Goal: Information Seeking & Learning: Learn about a topic

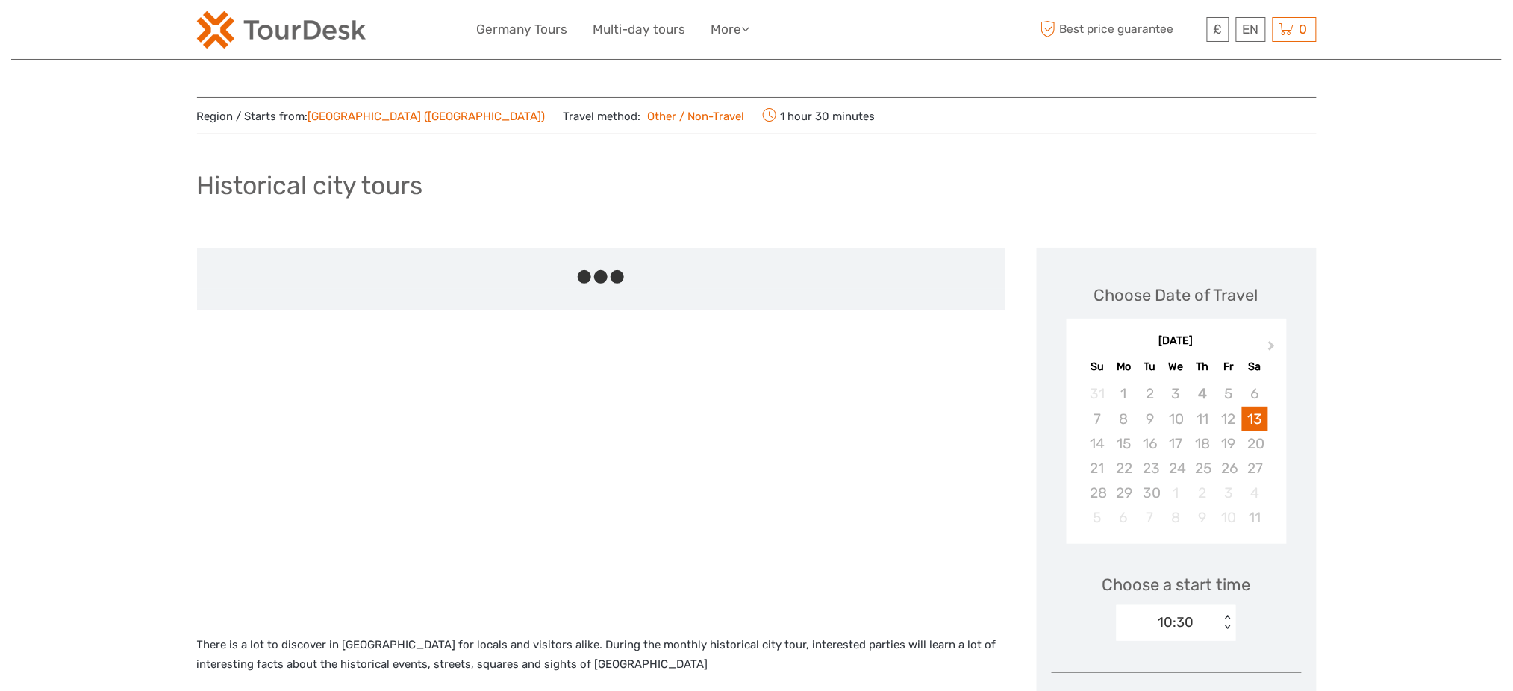
click at [317, 18] on img at bounding box center [281, 29] width 169 height 37
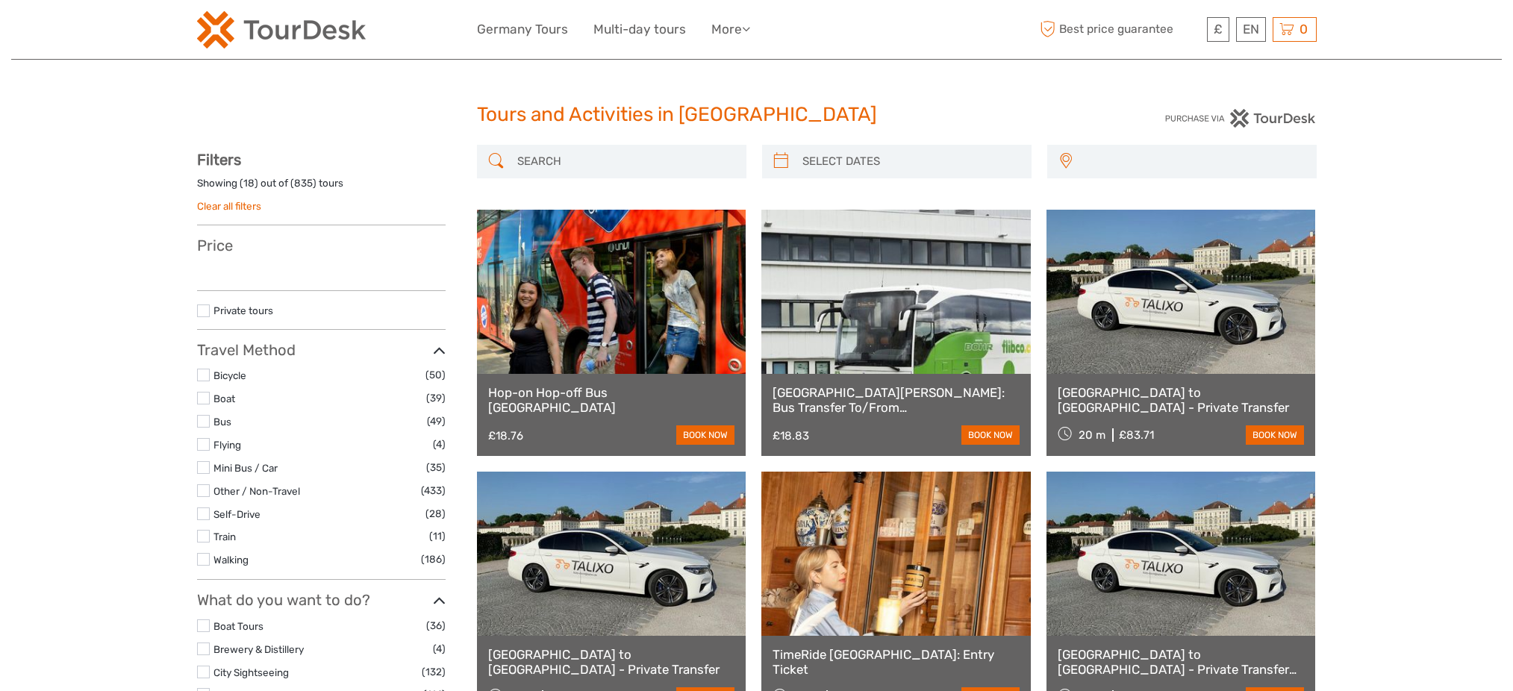
select select
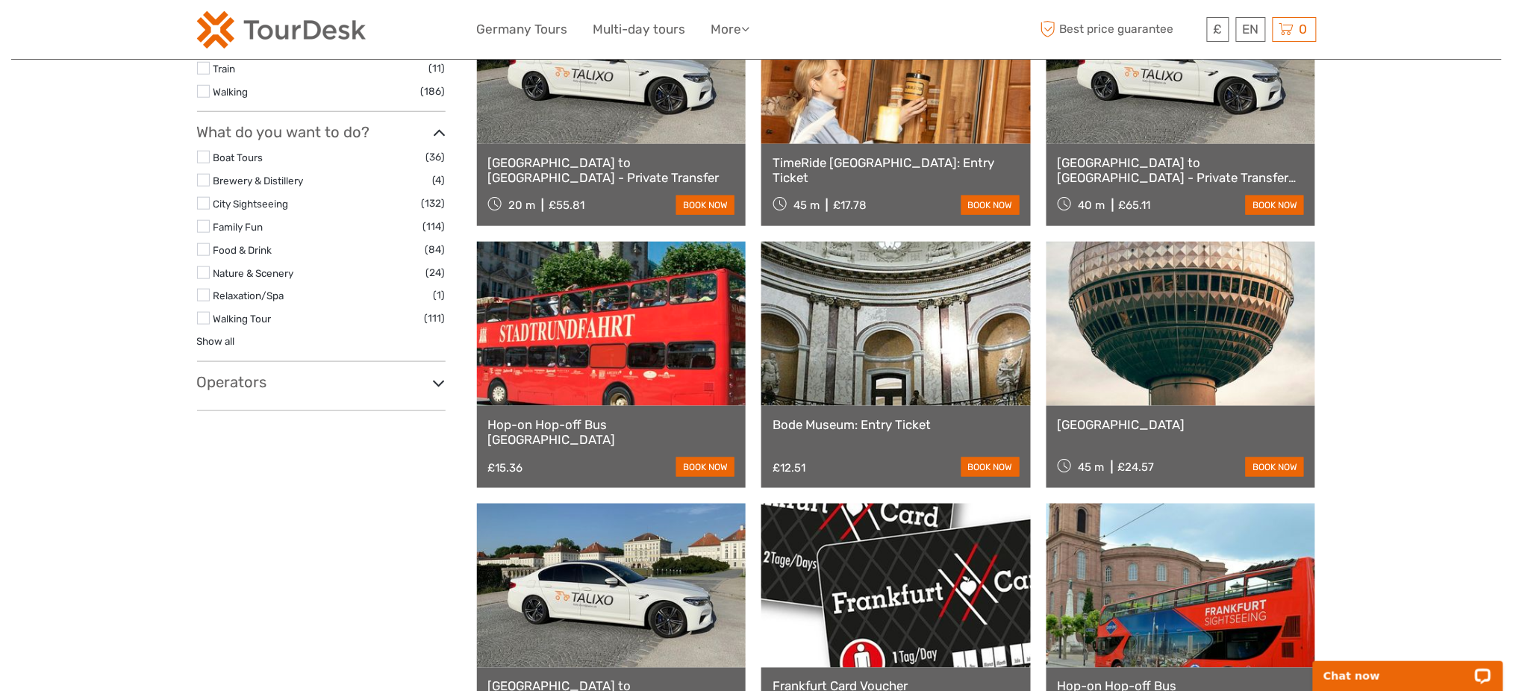
scroll to position [497, 0]
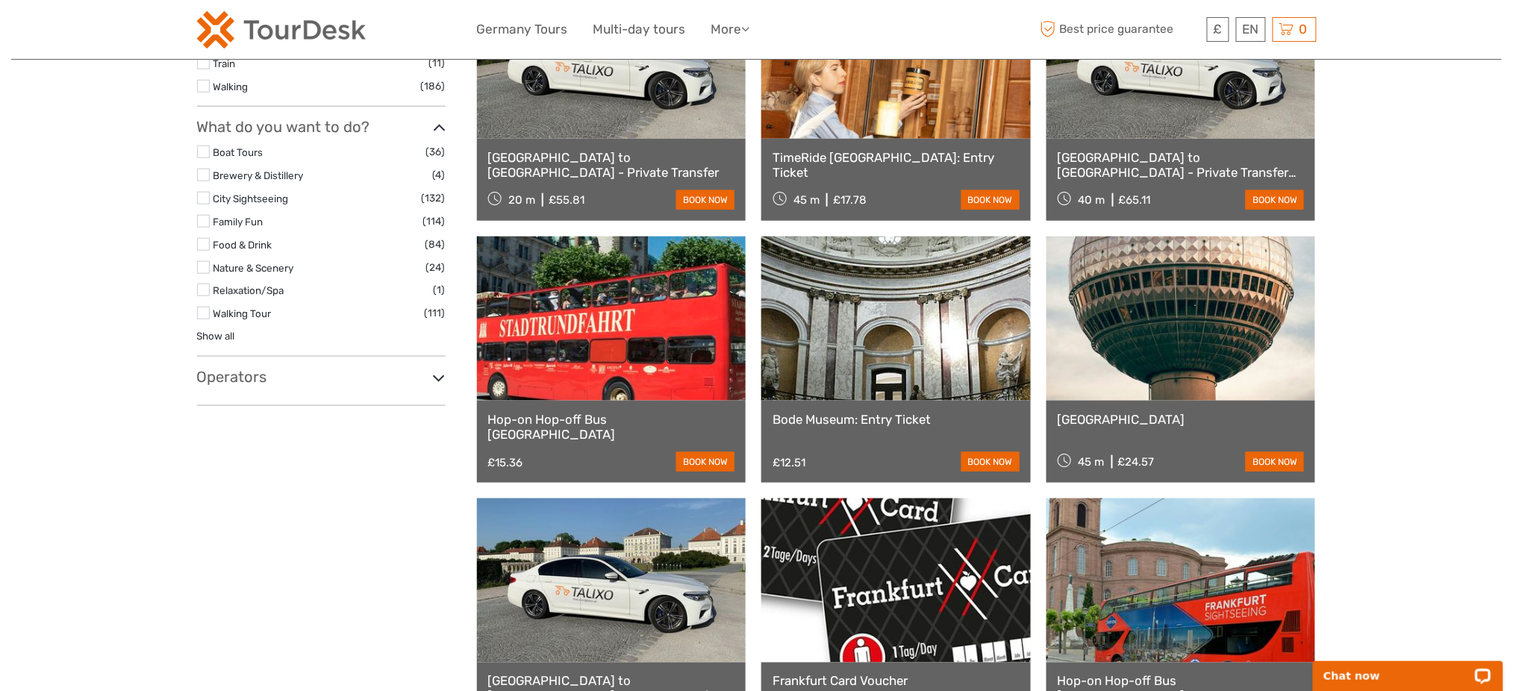
click at [263, 369] on h3 "Operators" at bounding box center [321, 377] width 248 height 18
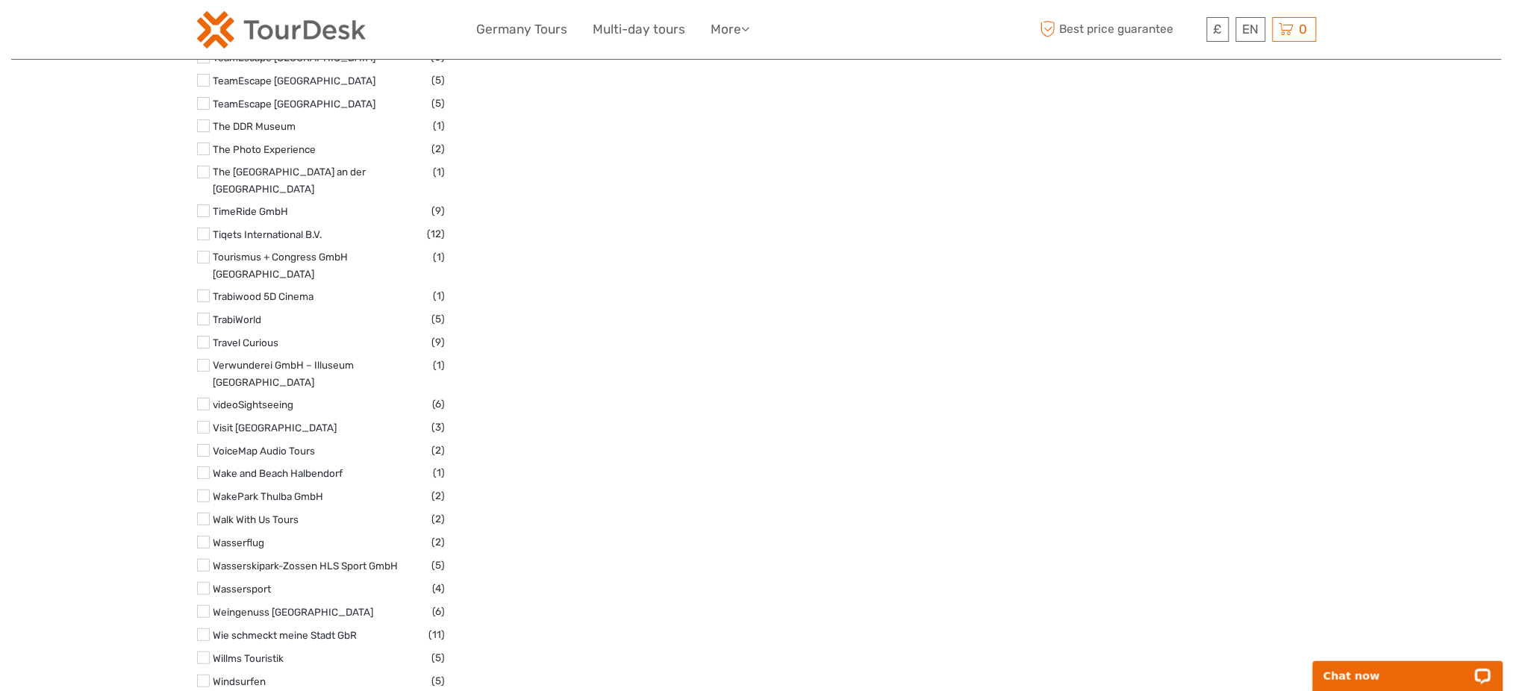
scroll to position [4079, 0]
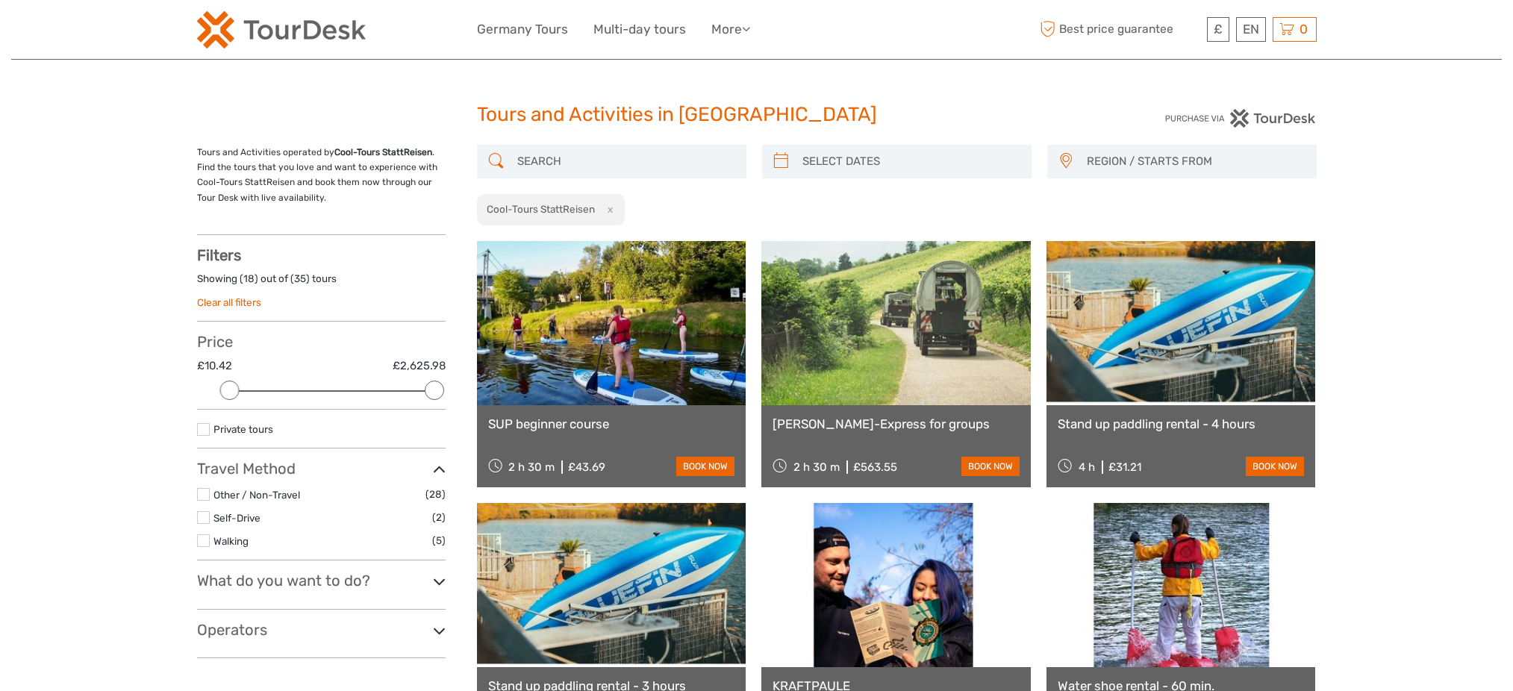
select select
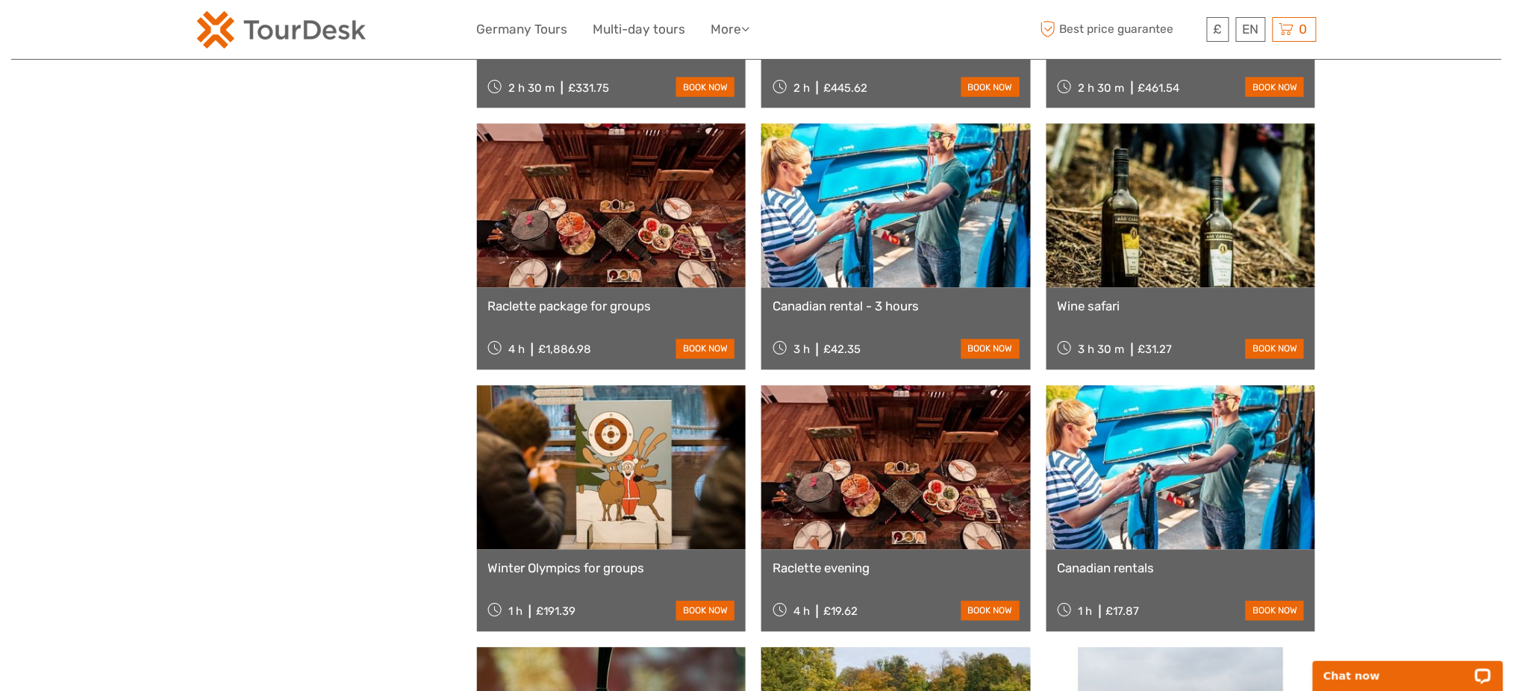
scroll to position [497, 0]
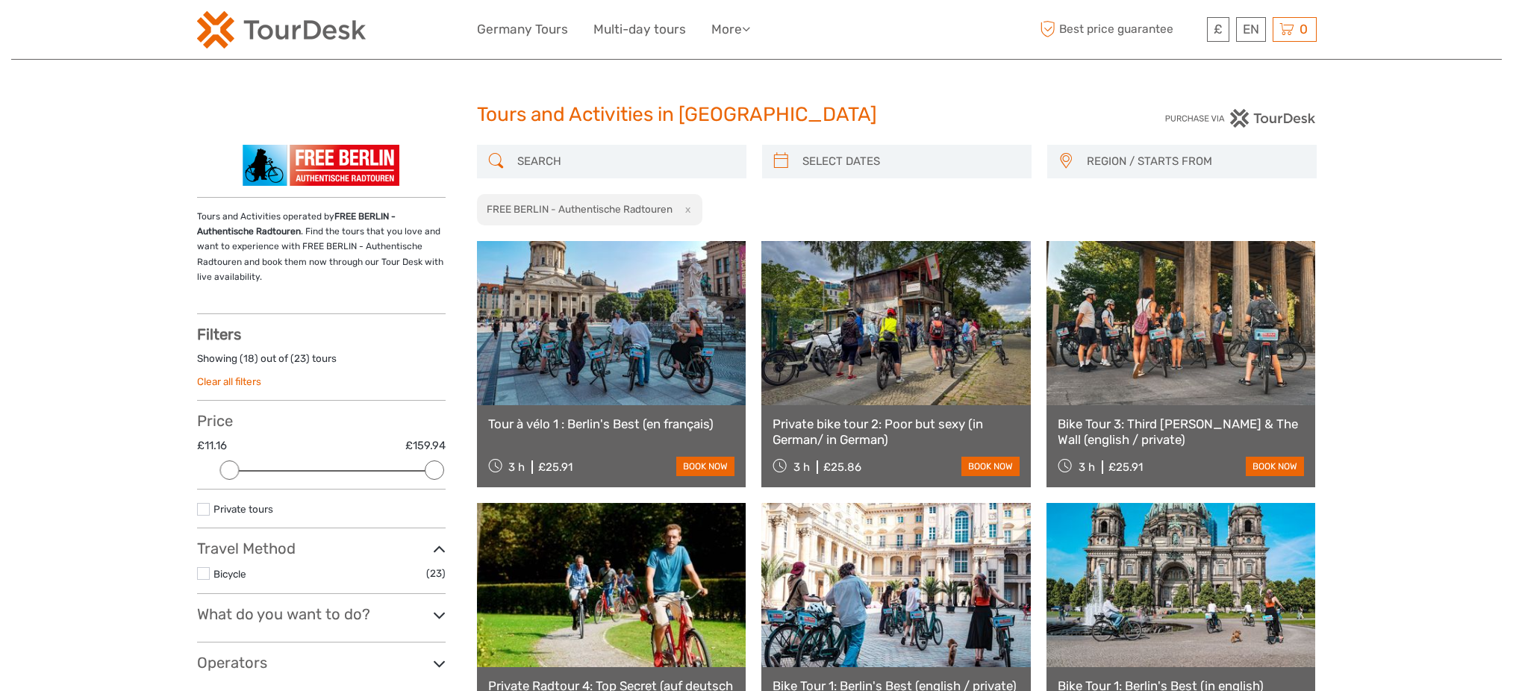
select select
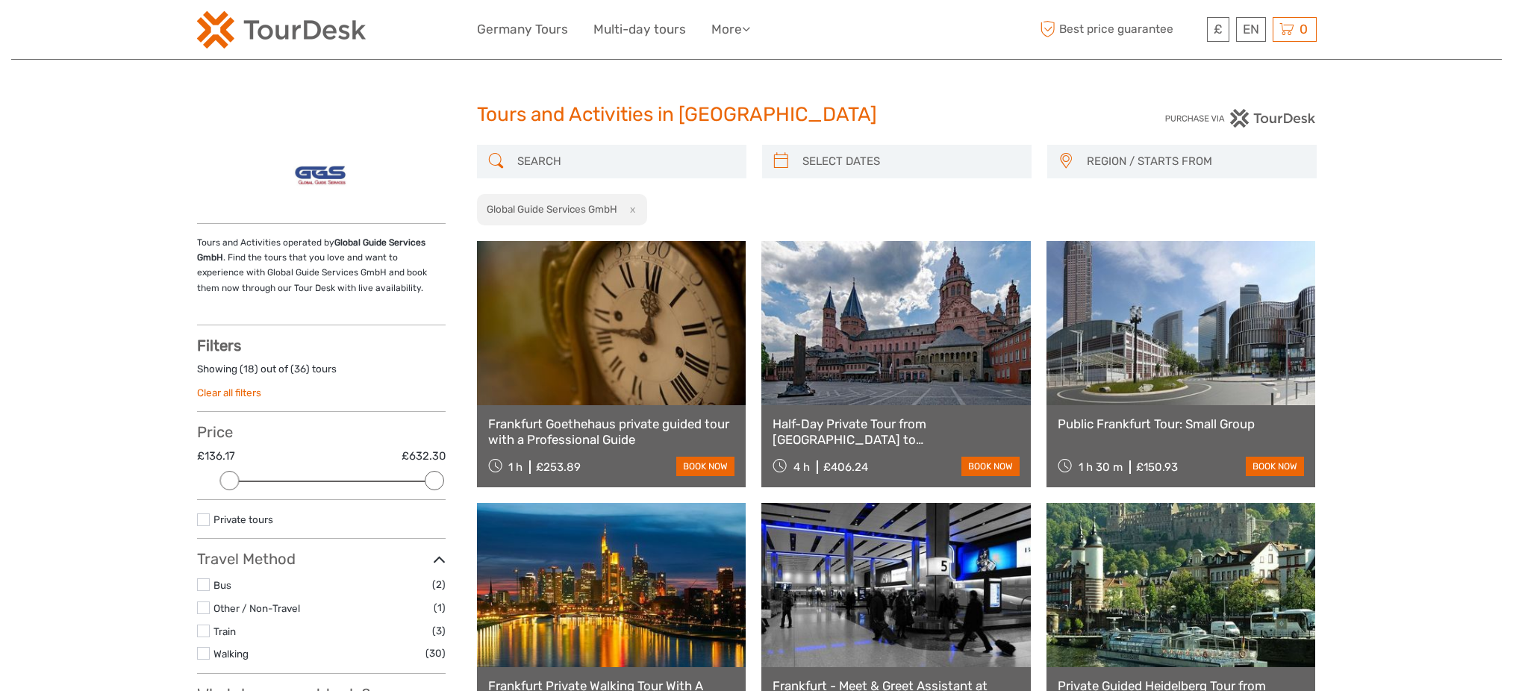
select select
drag, startPoint x: 332, startPoint y: 237, endPoint x: 222, endPoint y: 254, distance: 111.6
click at [222, 254] on strong "Global Guide Services GmbH" at bounding box center [311, 249] width 228 height 25
copy strong "Global Guide Services GmbH"
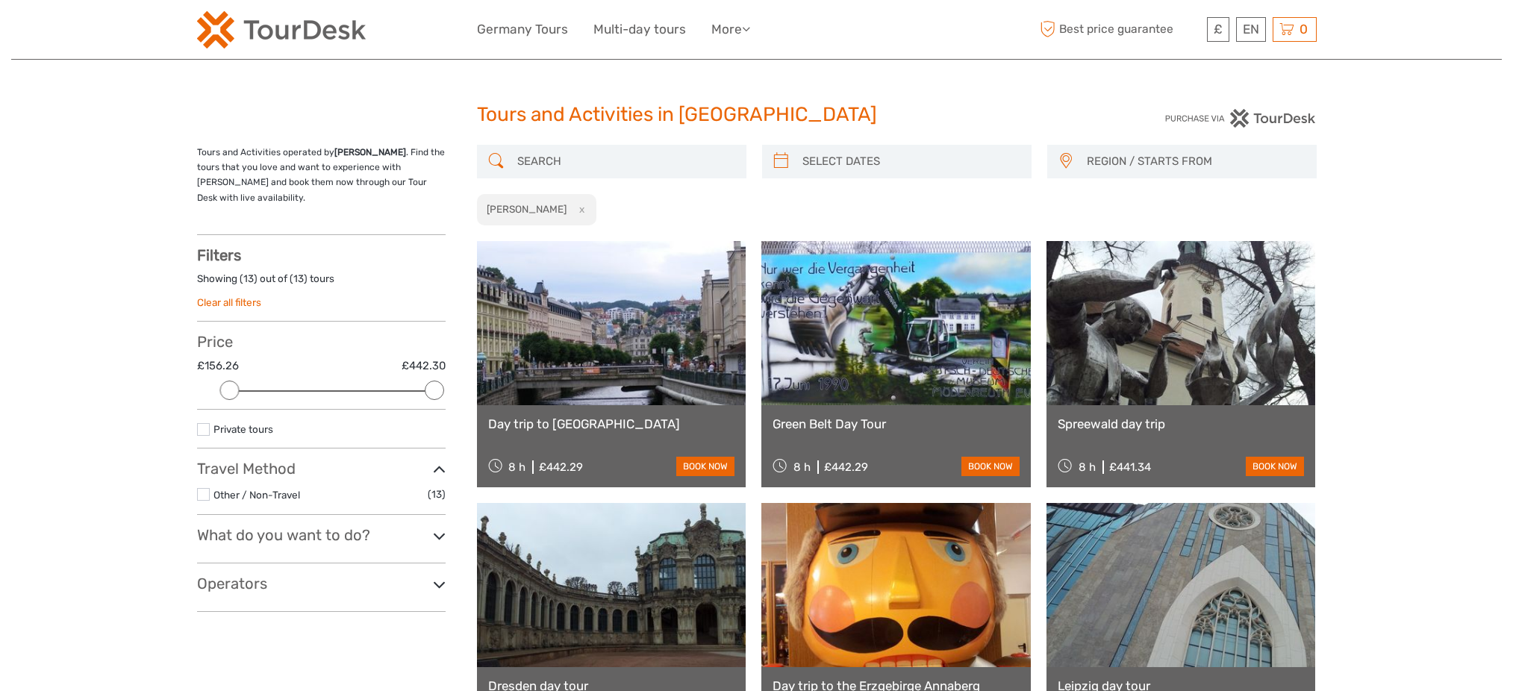
select select
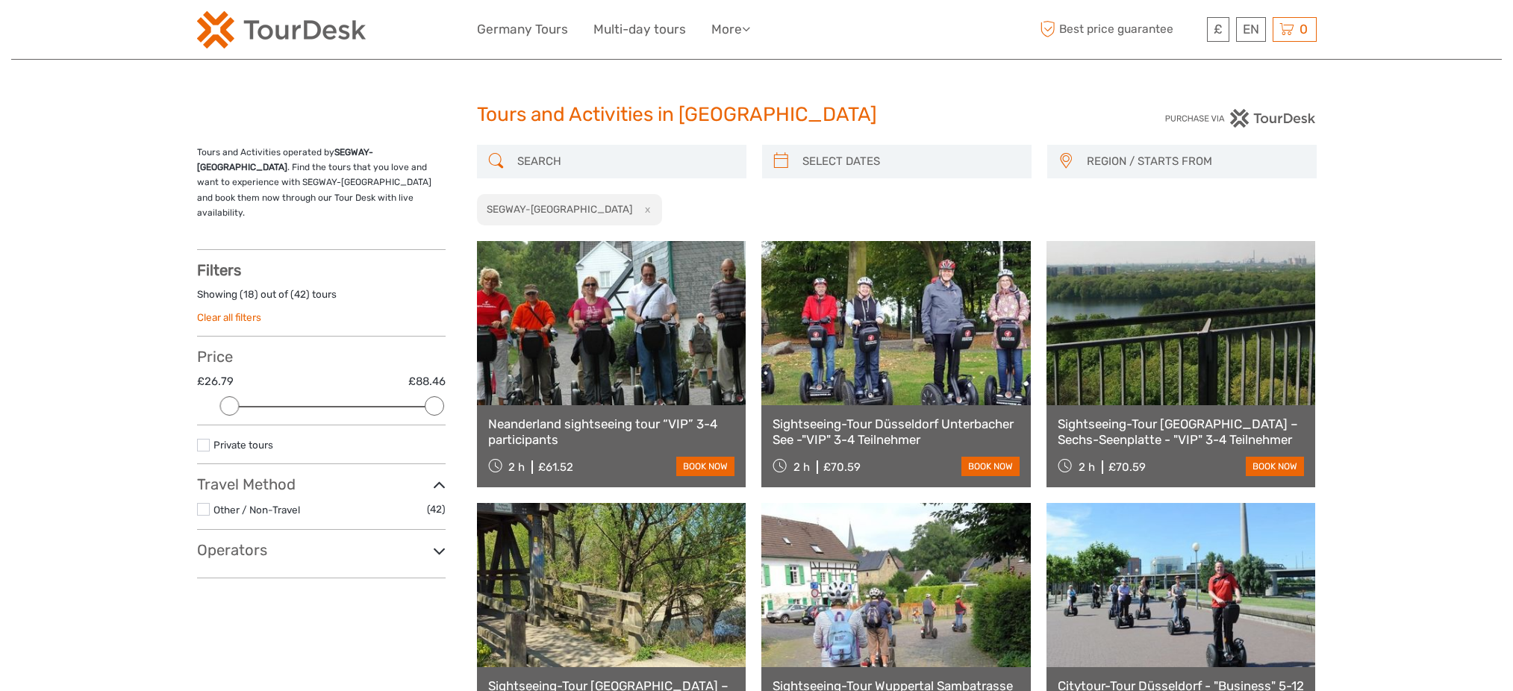
select select
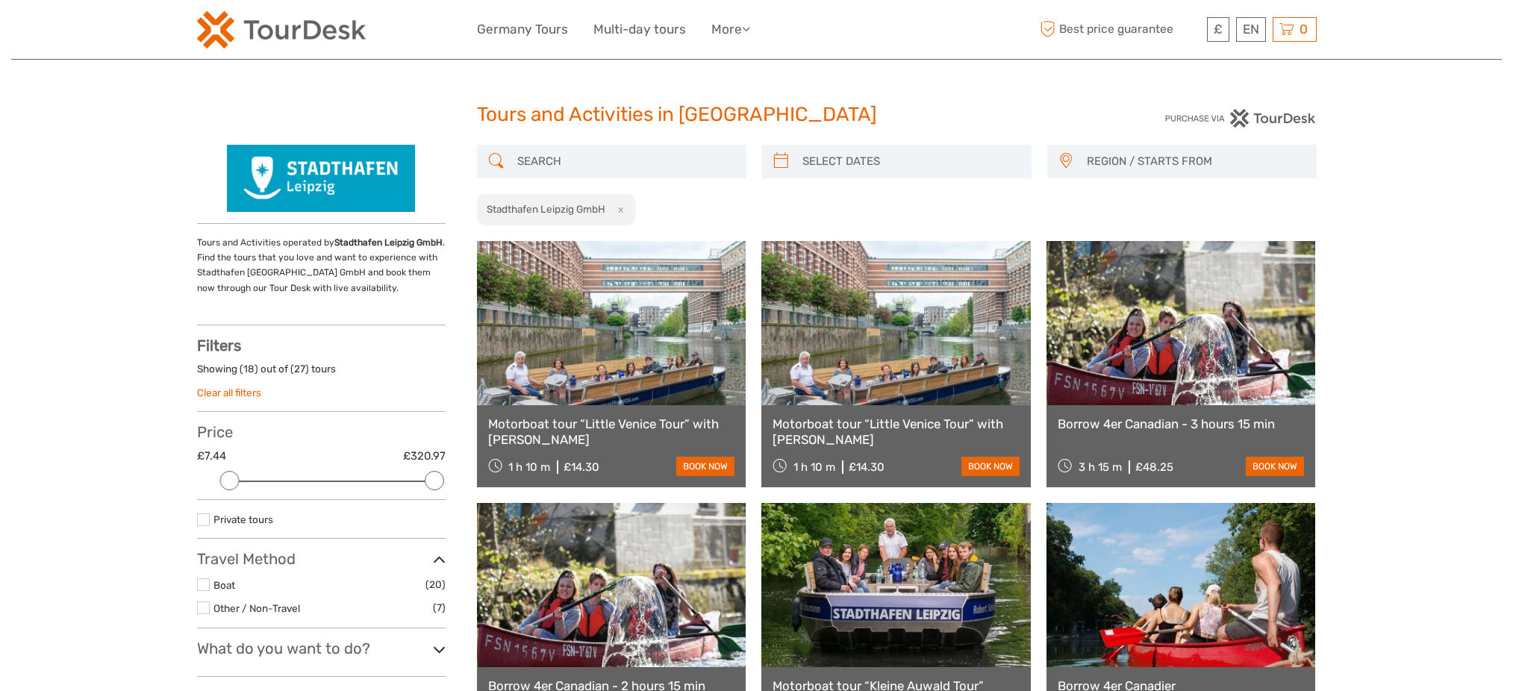
select select
